Goal: Information Seeking & Learning: Compare options

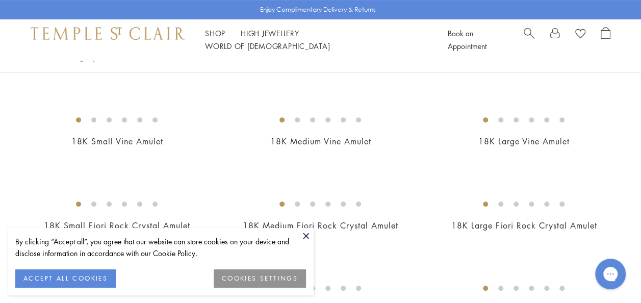
scroll to position [211, 0]
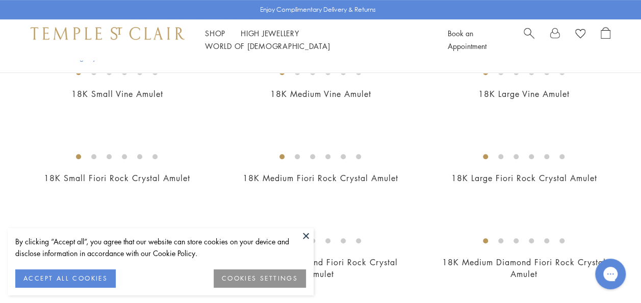
click at [303, 233] on button at bounding box center [305, 235] width 15 height 15
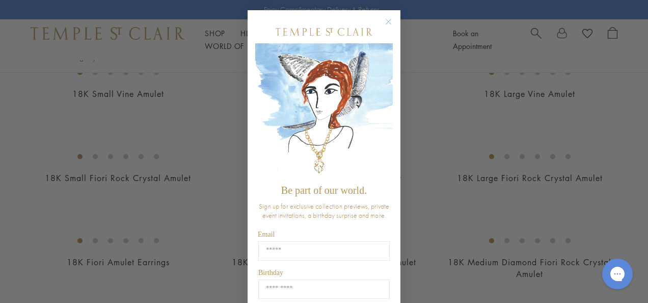
click at [383, 19] on circle "Close dialog" at bounding box center [389, 22] width 12 height 12
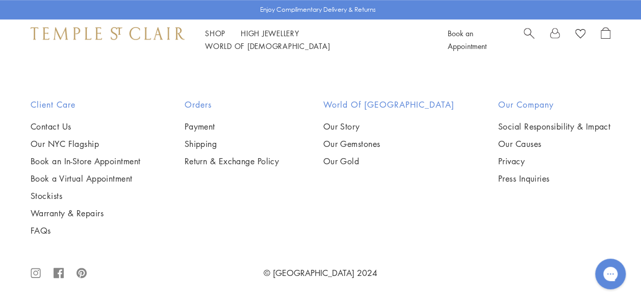
scroll to position [2671, 0]
click at [0, 0] on img at bounding box center [0, 0] width 0 height 0
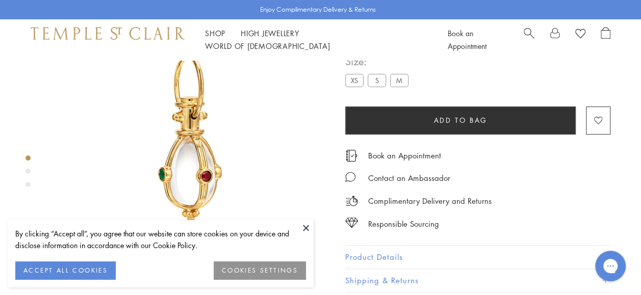
click at [25, 173] on div "Product gallery navigation" at bounding box center [27, 171] width 5 height 5
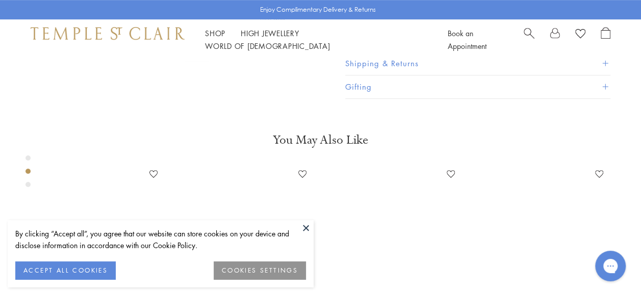
scroll to position [298, 0]
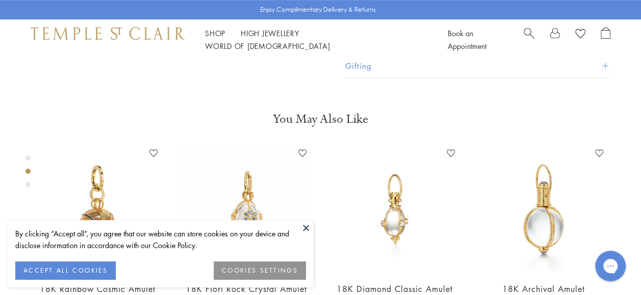
click at [305, 225] on button at bounding box center [305, 227] width 15 height 15
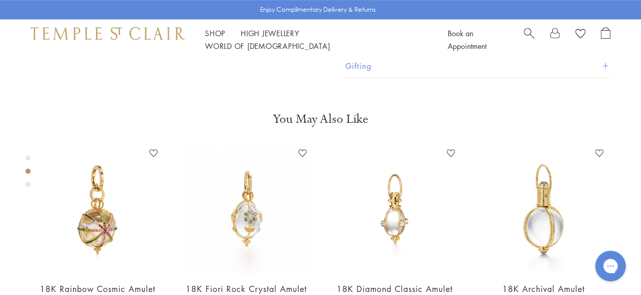
click at [30, 183] on div "Product gallery navigation" at bounding box center [27, 184] width 5 height 5
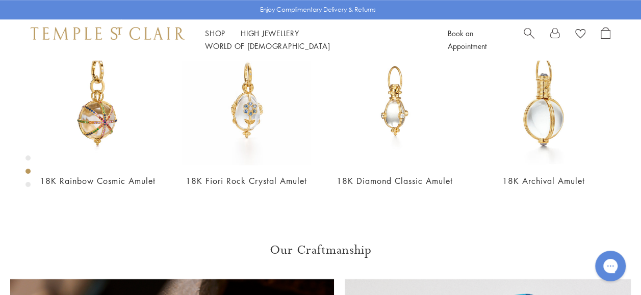
scroll to position [400, 0]
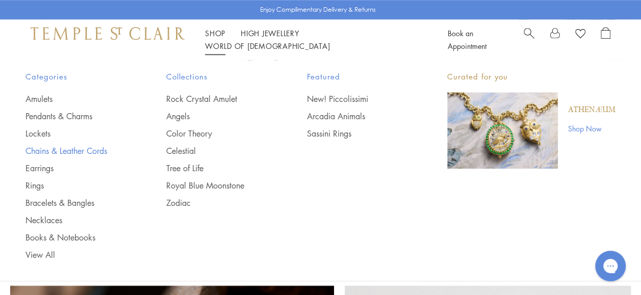
click at [70, 148] on link "Chains & Leather Cords" at bounding box center [75, 150] width 100 height 11
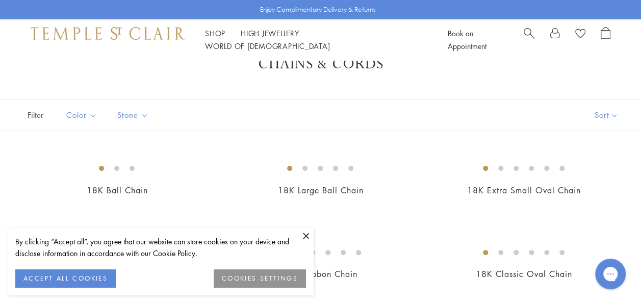
scroll to position [41, 0]
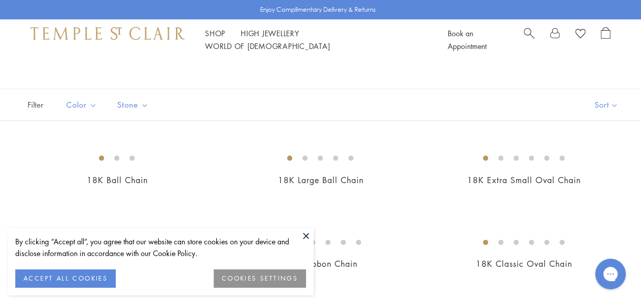
click at [304, 231] on button at bounding box center [305, 235] width 15 height 15
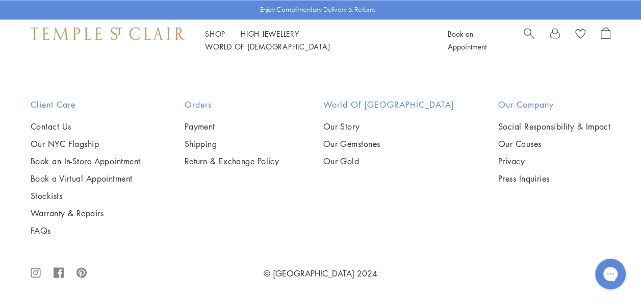
scroll to position [1012, 0]
click at [0, 0] on img at bounding box center [0, 0] width 0 height 0
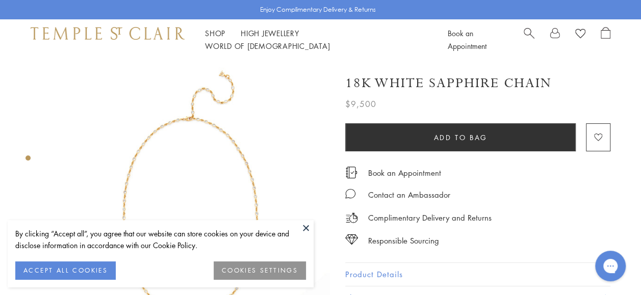
click at [310, 226] on button at bounding box center [305, 227] width 15 height 15
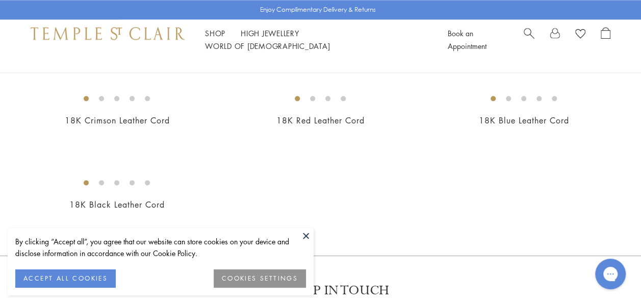
scroll to position [584, 0]
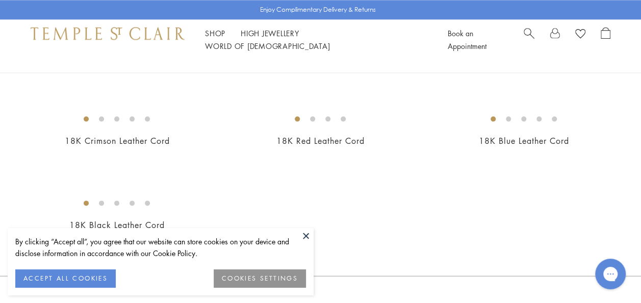
click at [0, 0] on img at bounding box center [0, 0] width 0 height 0
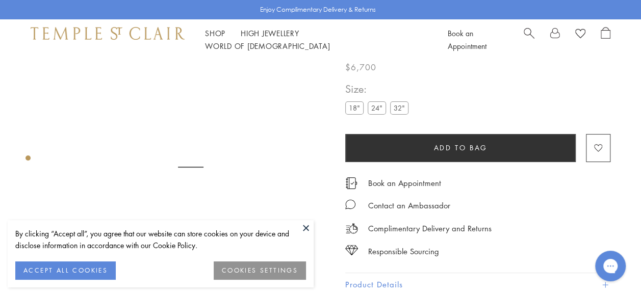
scroll to position [60, 0]
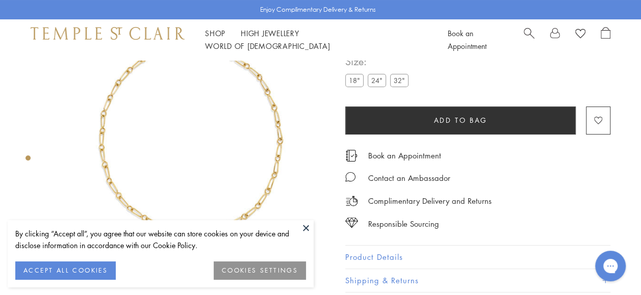
click at [301, 225] on button at bounding box center [305, 227] width 15 height 15
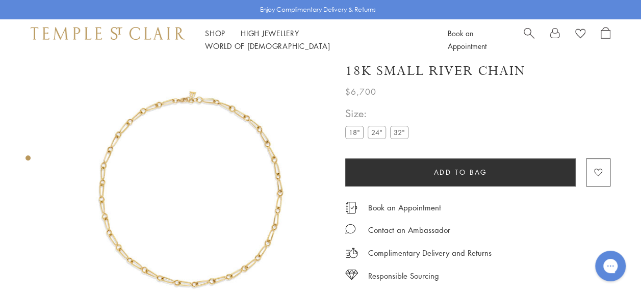
scroll to position [0, 0]
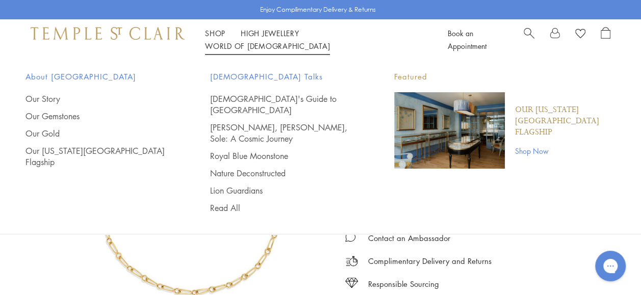
click at [330, 41] on link "World of Temple World of Temple" at bounding box center [267, 46] width 125 height 10
click at [282, 100] on link "[DEMOGRAPHIC_DATA]'s Guide to [GEOGRAPHIC_DATA]" at bounding box center [282, 104] width 144 height 22
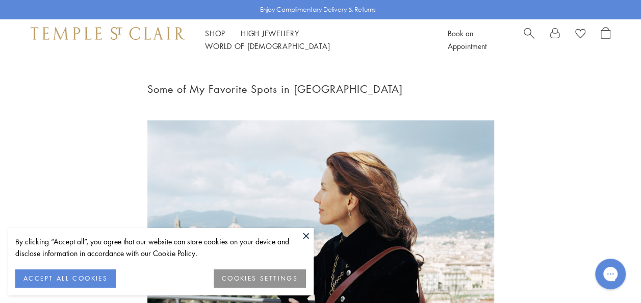
click at [306, 236] on button at bounding box center [305, 235] width 15 height 15
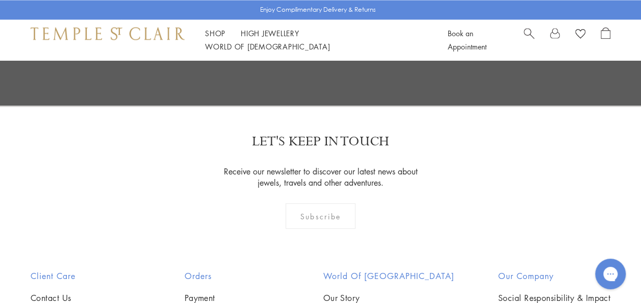
scroll to position [4785, 0]
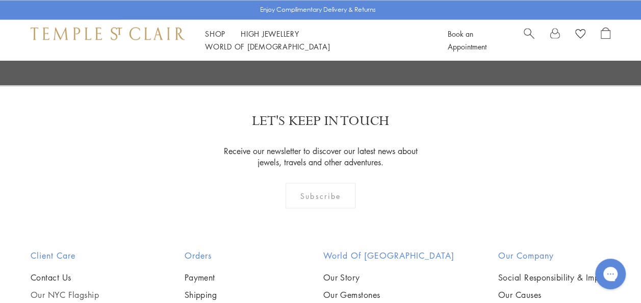
click at [88, 289] on link "Our NYC Flagship" at bounding box center [86, 294] width 110 height 11
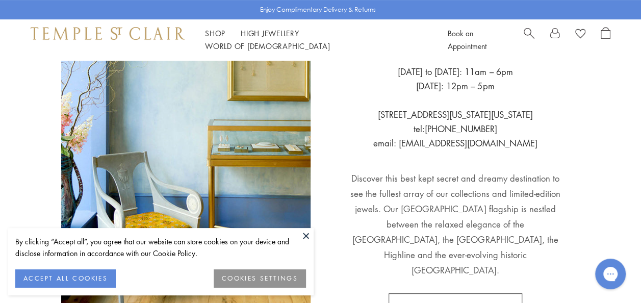
scroll to position [170, 0]
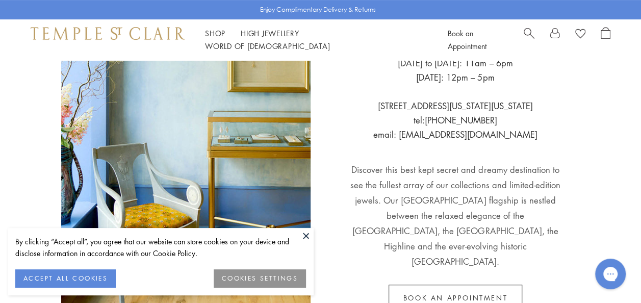
click at [303, 233] on button at bounding box center [305, 235] width 15 height 15
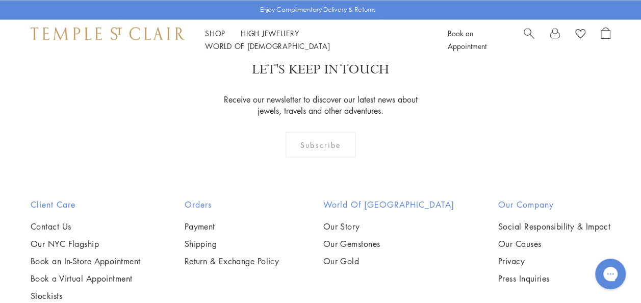
scroll to position [849, 0]
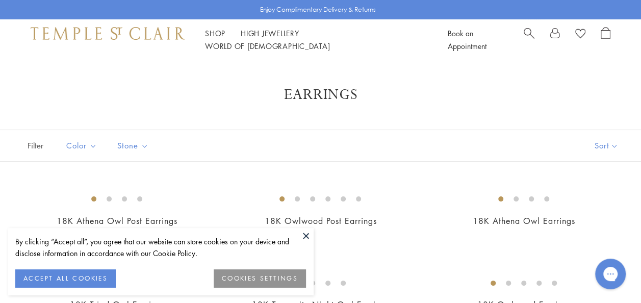
scroll to position [20, 0]
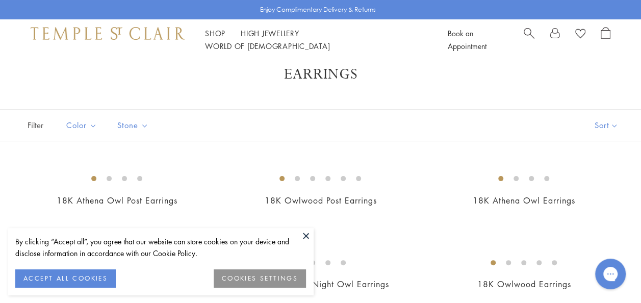
click at [301, 232] on button at bounding box center [305, 235] width 15 height 15
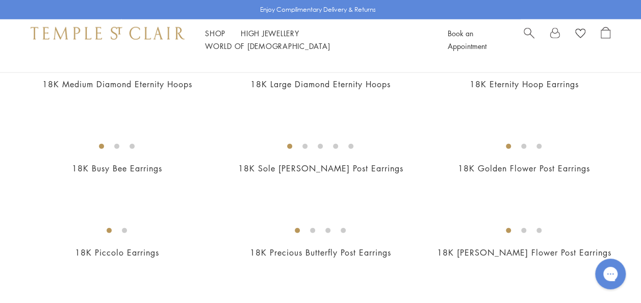
scroll to position [1189, 0]
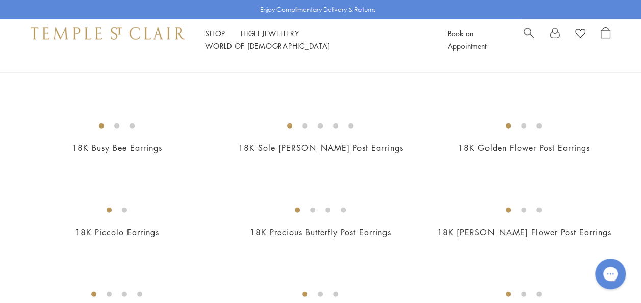
click at [0, 0] on img at bounding box center [0, 0] width 0 height 0
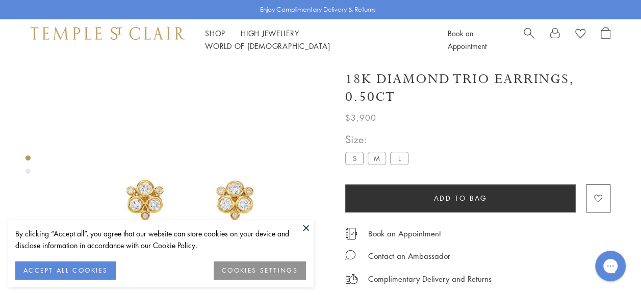
click at [28, 171] on div "Product gallery navigation" at bounding box center [27, 171] width 5 height 5
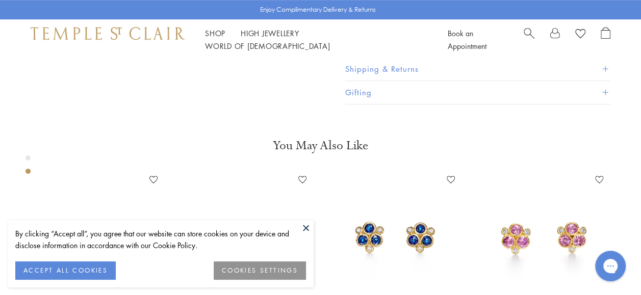
scroll to position [298, 0]
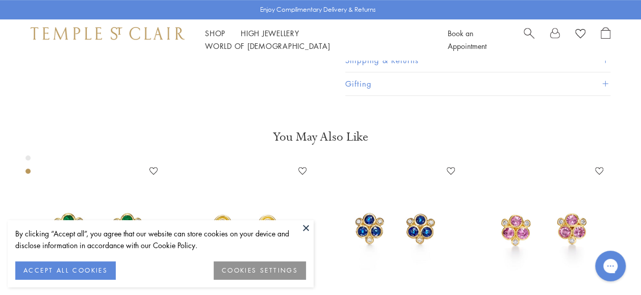
click at [306, 223] on button at bounding box center [305, 227] width 15 height 15
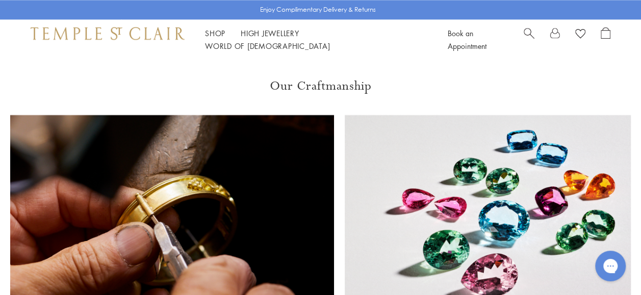
scroll to position [604, 0]
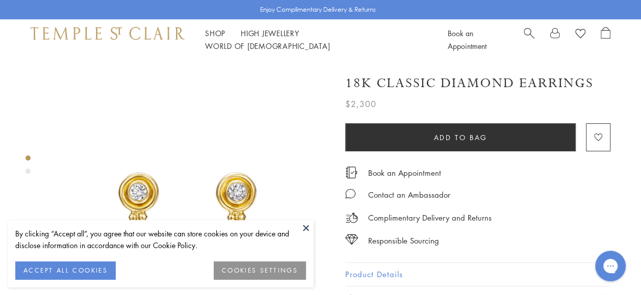
click at [310, 223] on button at bounding box center [305, 227] width 15 height 15
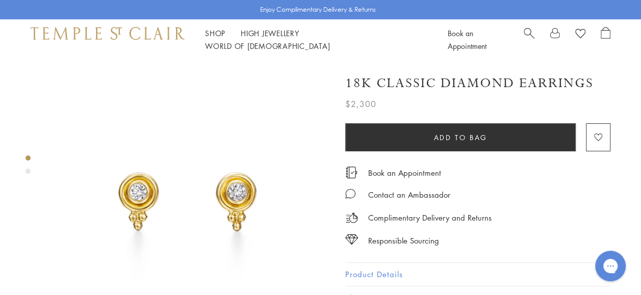
click at [28, 174] on div "Product gallery navigation" at bounding box center [27, 167] width 5 height 29
click at [27, 169] on div "Product gallery navigation" at bounding box center [27, 171] width 5 height 5
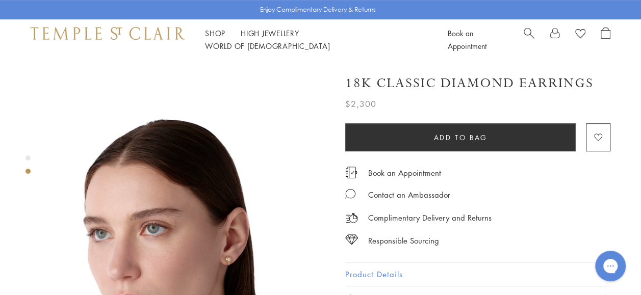
scroll to position [237, 0]
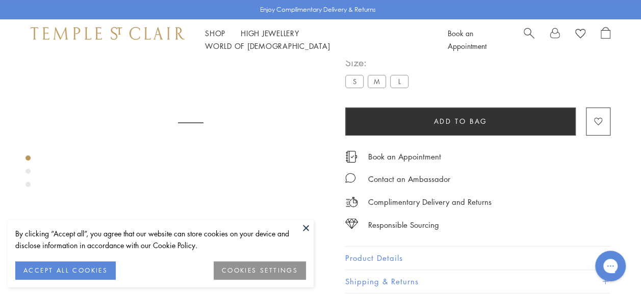
scroll to position [60, 0]
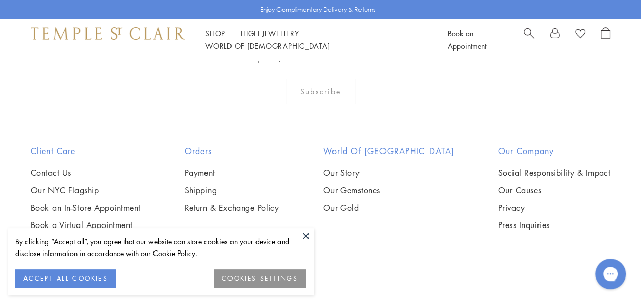
click at [308, 237] on button at bounding box center [305, 235] width 15 height 15
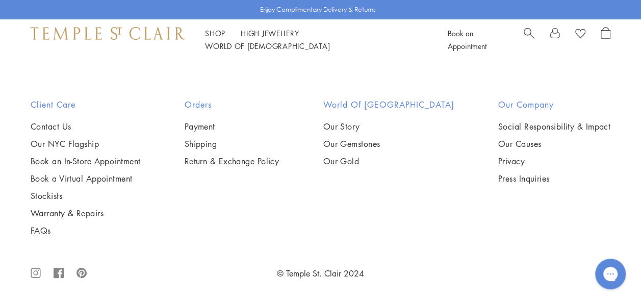
scroll to position [3427, 0]
click at [0, 0] on img at bounding box center [0, 0] width 0 height 0
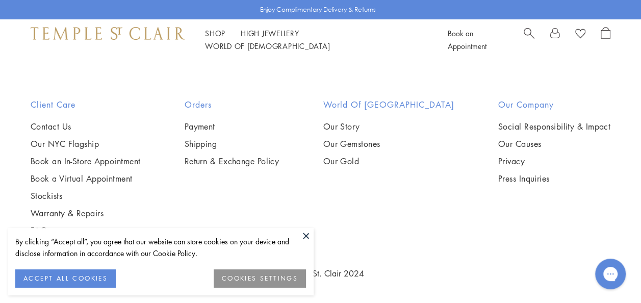
click at [307, 230] on button at bounding box center [305, 235] width 15 height 15
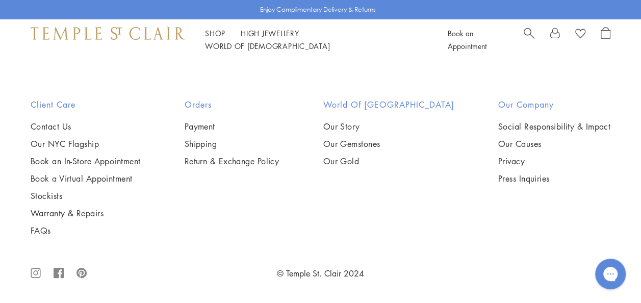
scroll to position [4622, 0]
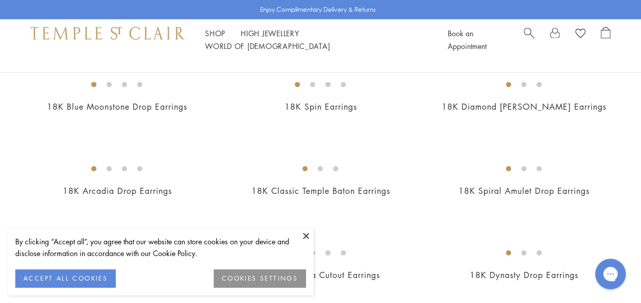
scroll to position [1148, 0]
click at [302, 240] on button at bounding box center [305, 235] width 15 height 15
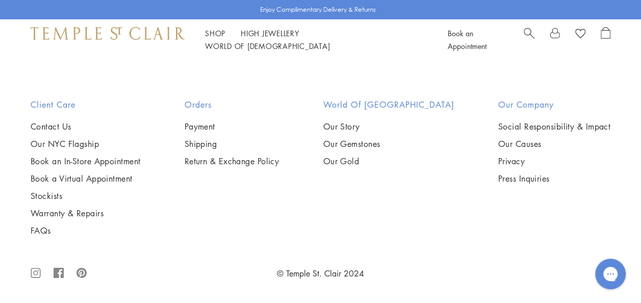
scroll to position [2648, 0]
click at [0, 0] on img at bounding box center [0, 0] width 0 height 0
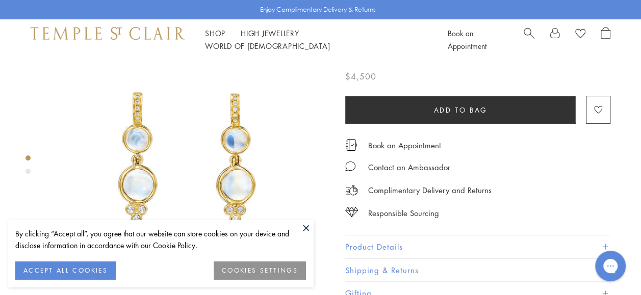
scroll to position [40, 0]
click at [319, 173] on img at bounding box center [190, 159] width 279 height 279
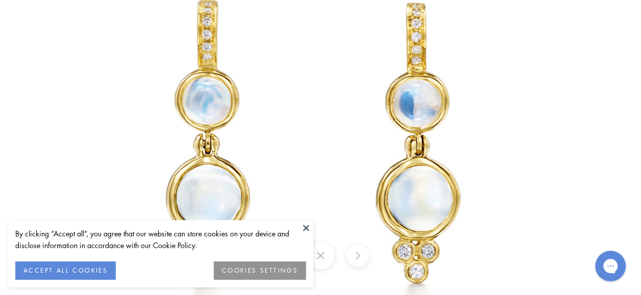
click at [310, 232] on button at bounding box center [305, 227] width 15 height 15
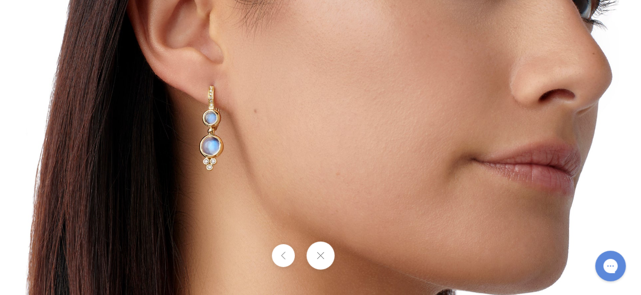
scroll to position [47, 0]
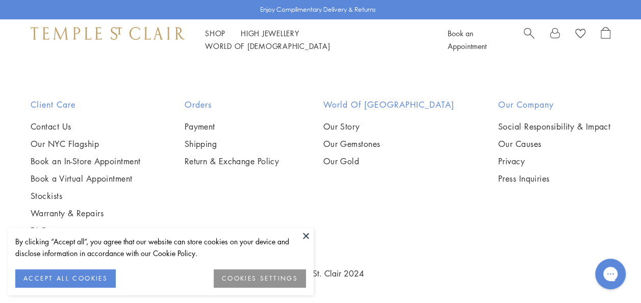
scroll to position [3710, 0]
